Goal: Navigation & Orientation: Find specific page/section

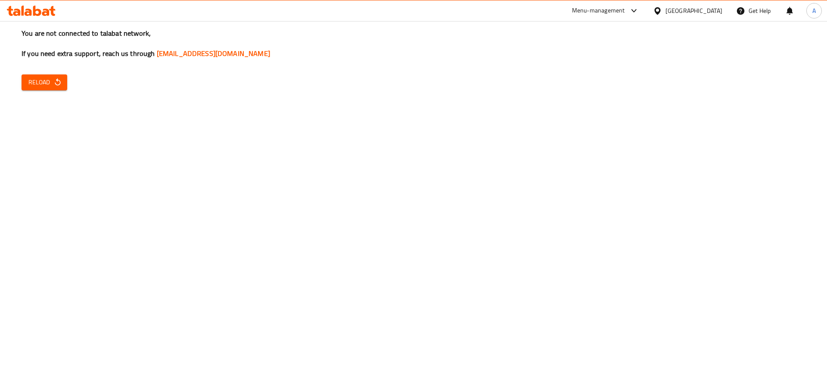
click at [44, 81] on span "Reload" at bounding box center [44, 82] width 32 height 11
click at [59, 82] on icon "button" at bounding box center [57, 82] width 9 height 9
click at [22, 83] on button "Reload" at bounding box center [45, 83] width 46 height 16
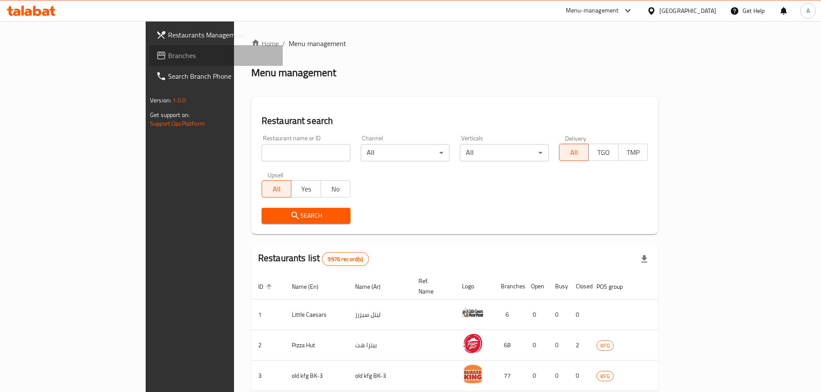
click at [168, 55] on span "Branches" at bounding box center [222, 55] width 108 height 10
